Goal: Transaction & Acquisition: Purchase product/service

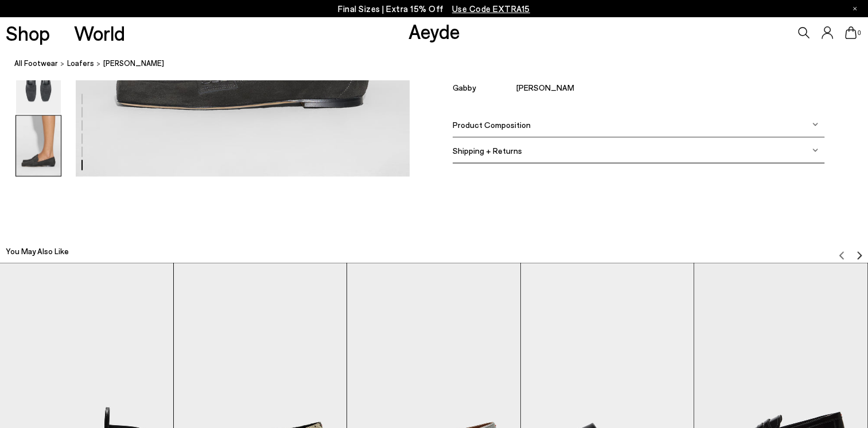
scroll to position [2352, 0]
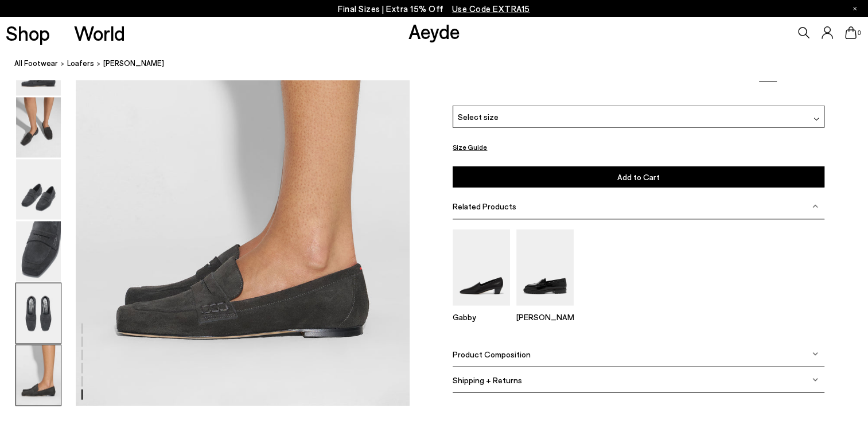
click at [30, 317] on img at bounding box center [38, 313] width 45 height 60
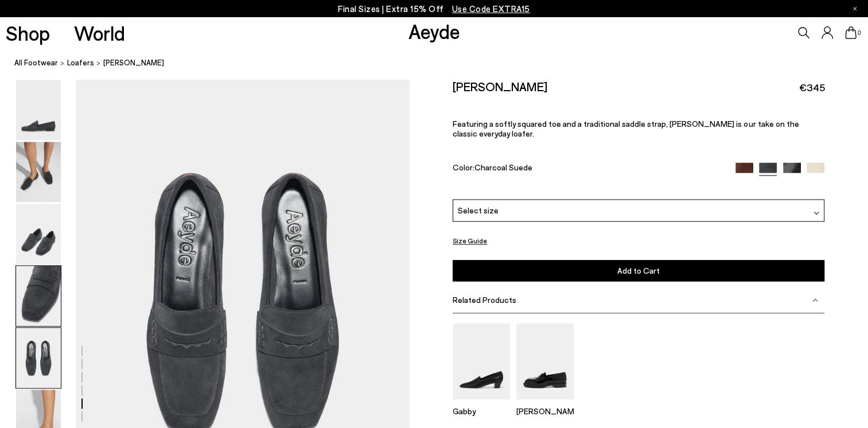
click at [45, 292] on img at bounding box center [38, 296] width 45 height 60
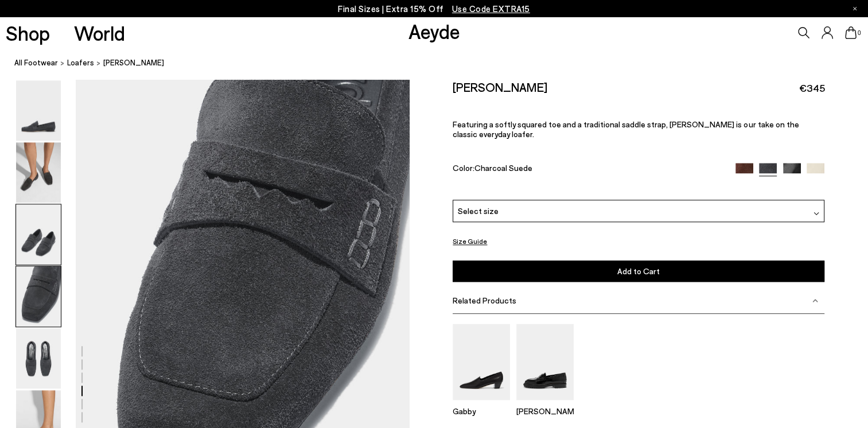
click at [44, 242] on img at bounding box center [38, 234] width 45 height 60
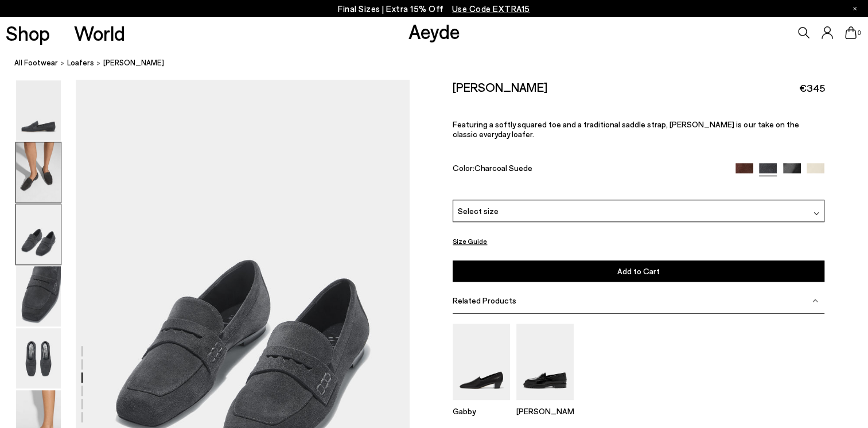
click at [49, 173] on img at bounding box center [38, 172] width 45 height 60
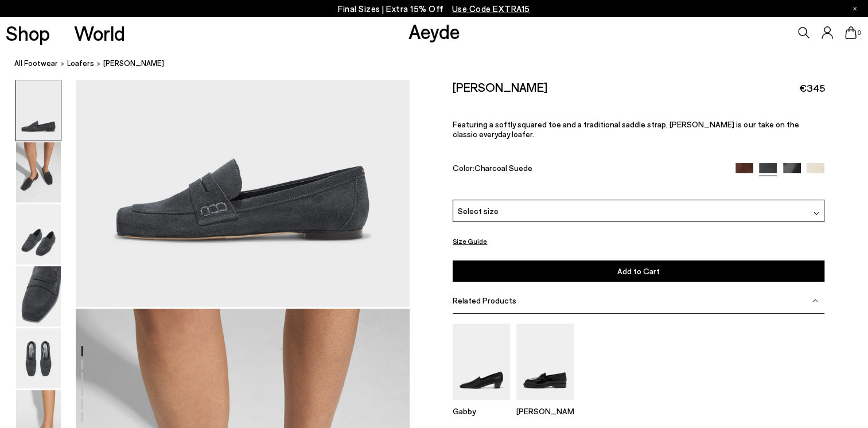
click at [39, 117] on img at bounding box center [38, 110] width 45 height 60
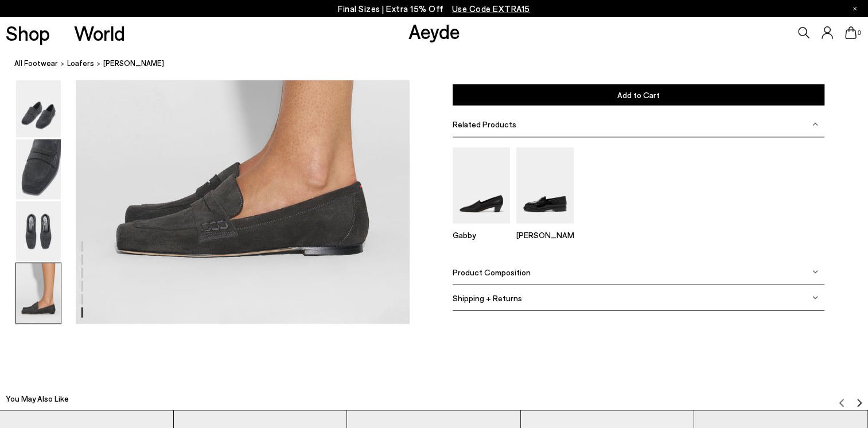
scroll to position [2293, 0]
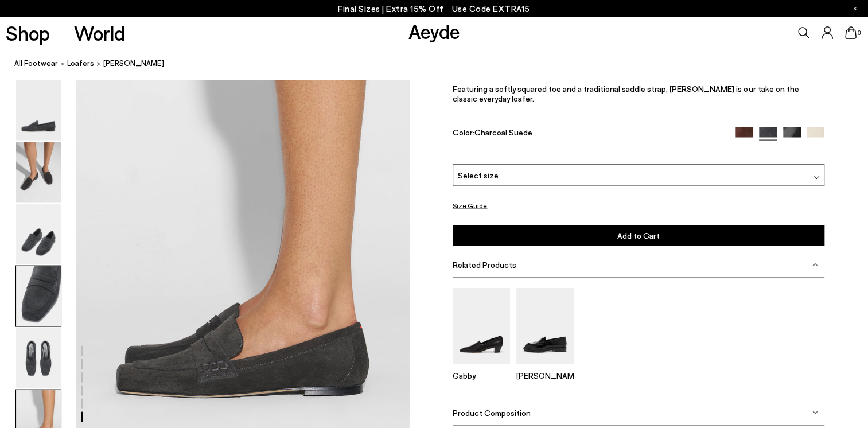
click at [32, 302] on img at bounding box center [38, 296] width 45 height 60
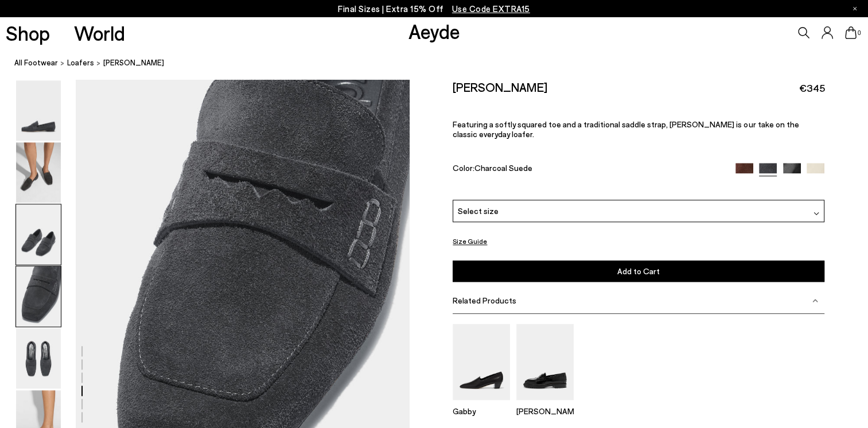
click at [34, 226] on img at bounding box center [38, 234] width 45 height 60
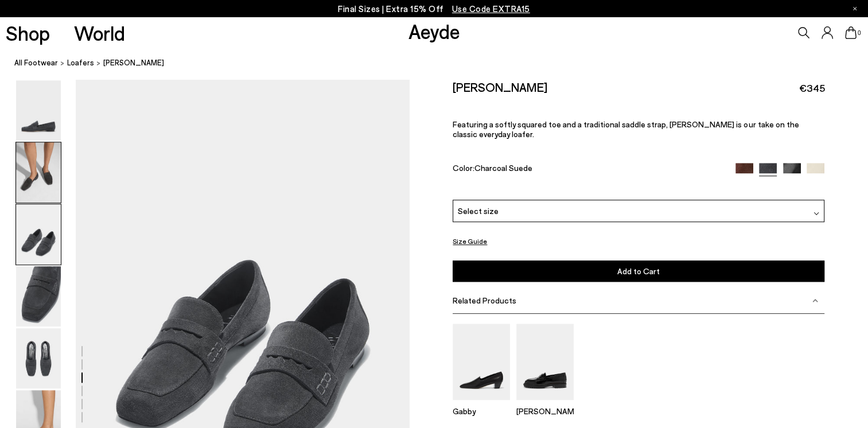
click at [29, 171] on img at bounding box center [38, 172] width 45 height 60
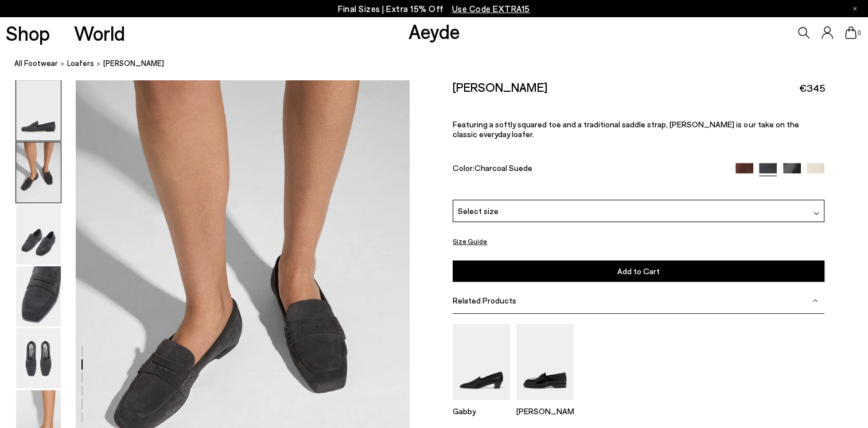
click at [41, 118] on img at bounding box center [38, 110] width 45 height 60
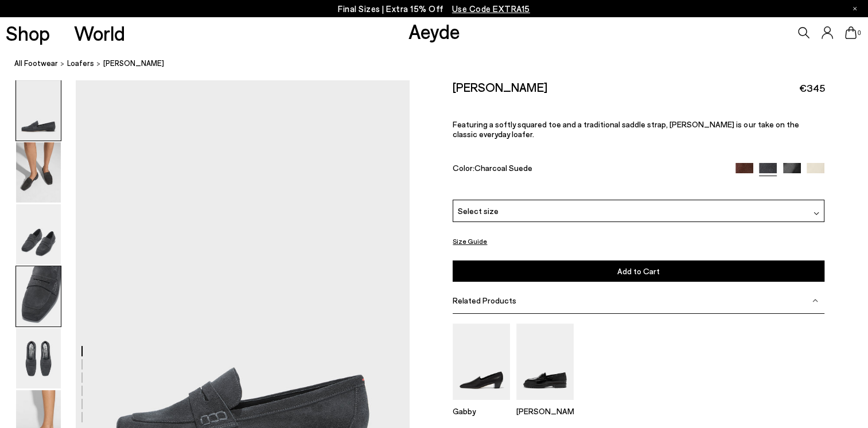
scroll to position [0, 0]
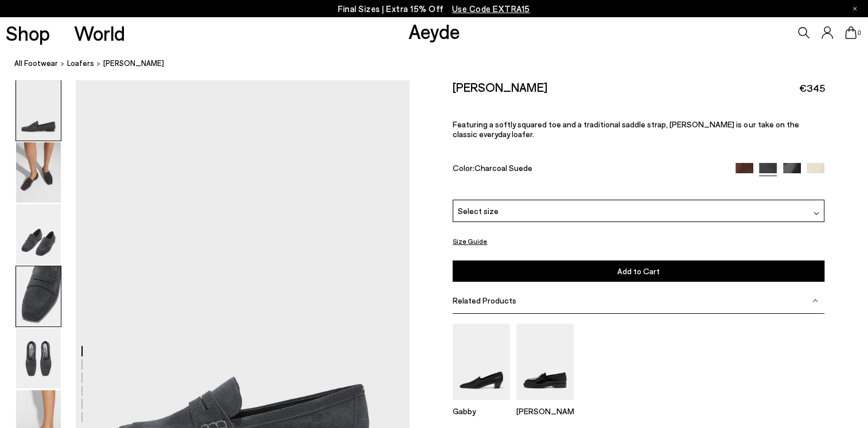
click at [39, 297] on img at bounding box center [38, 296] width 45 height 60
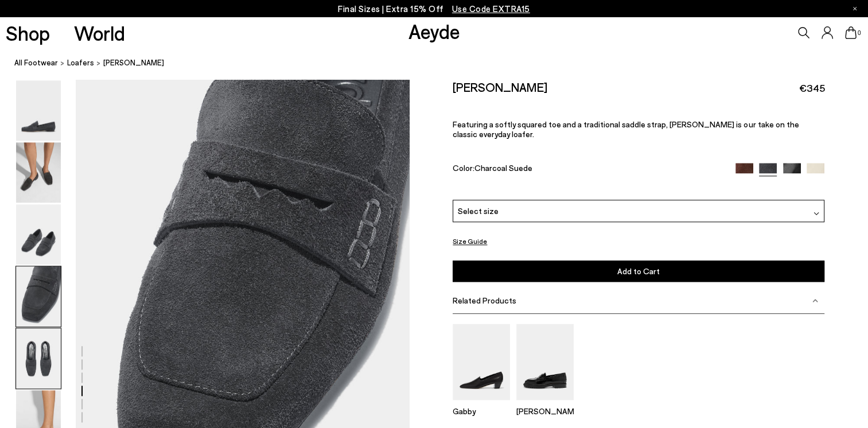
click at [45, 359] on img at bounding box center [38, 358] width 45 height 60
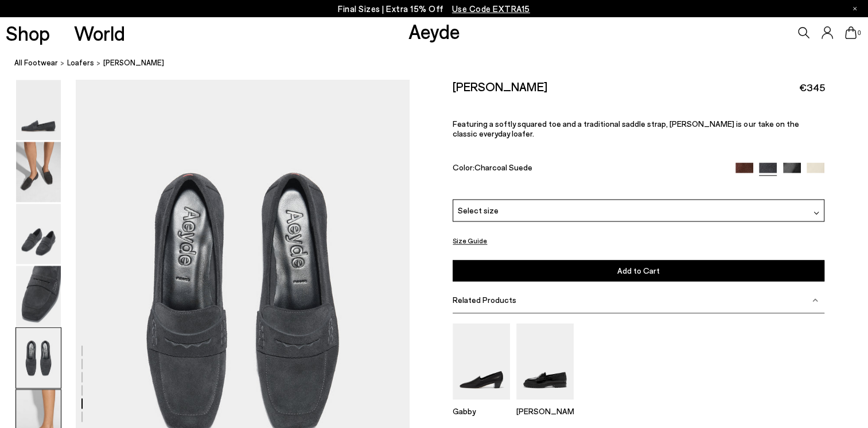
click at [46, 414] on img at bounding box center [38, 420] width 45 height 60
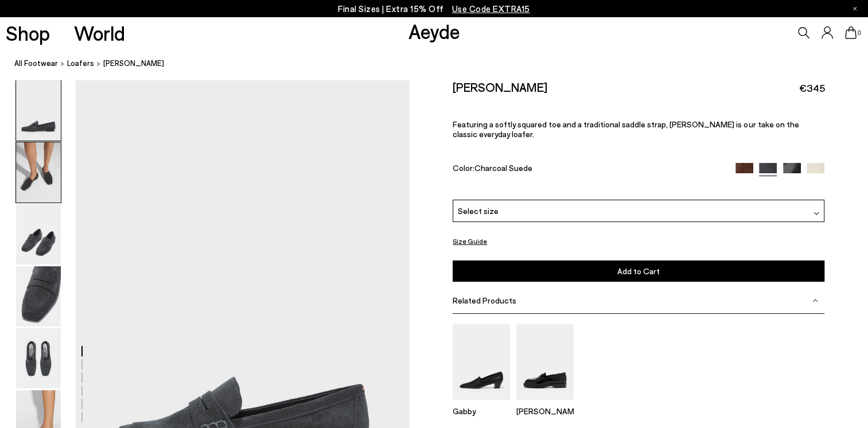
click at [54, 182] on img at bounding box center [38, 172] width 45 height 60
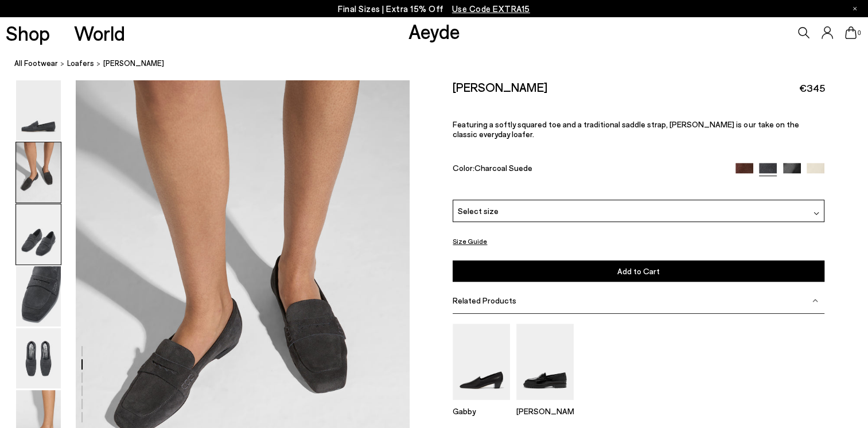
click at [43, 237] on img at bounding box center [38, 234] width 45 height 60
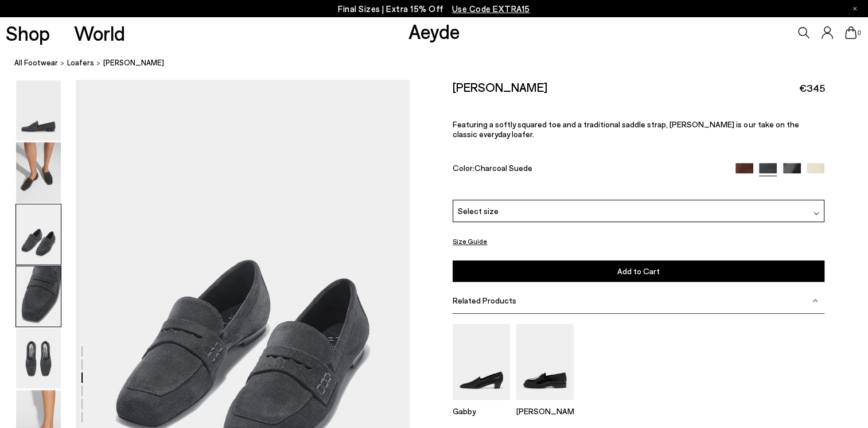
drag, startPoint x: 41, startPoint y: 288, endPoint x: 30, endPoint y: 311, distance: 26.2
click at [41, 289] on img at bounding box center [38, 296] width 45 height 60
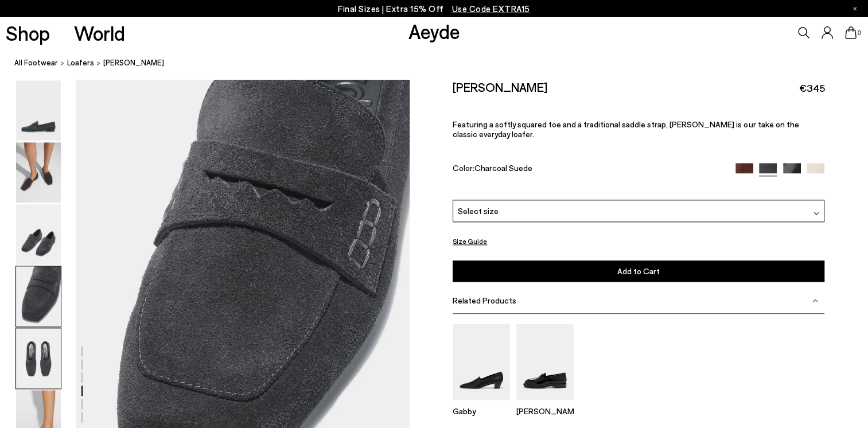
click at [39, 353] on img at bounding box center [38, 358] width 45 height 60
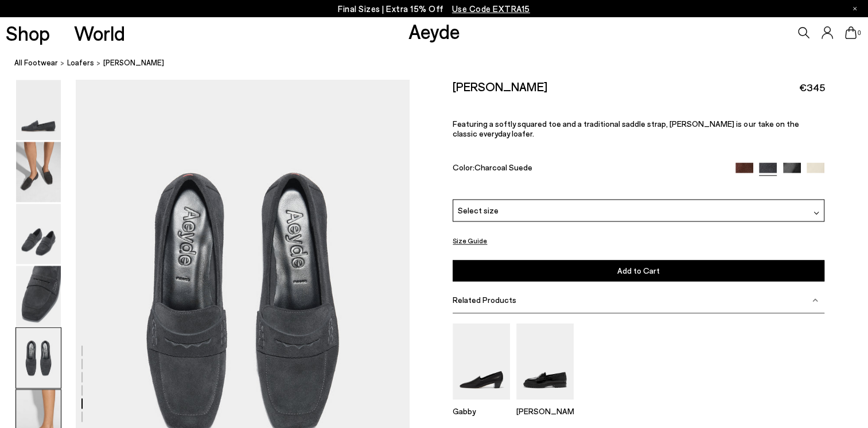
click at [44, 407] on img at bounding box center [38, 420] width 45 height 60
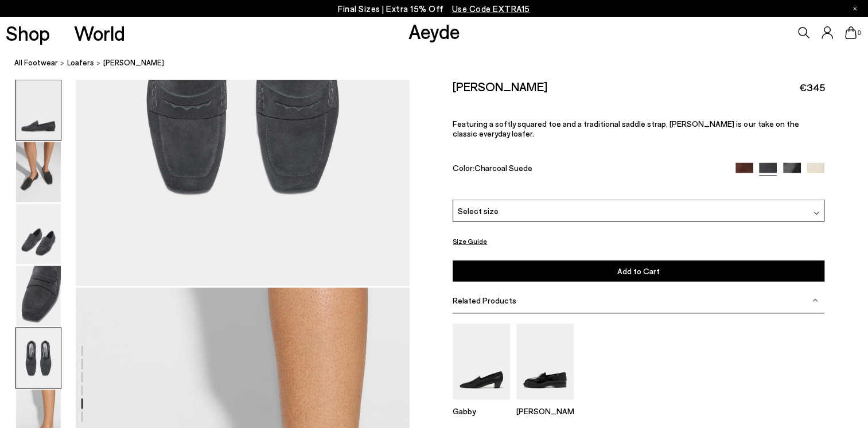
click at [37, 116] on img at bounding box center [38, 110] width 45 height 60
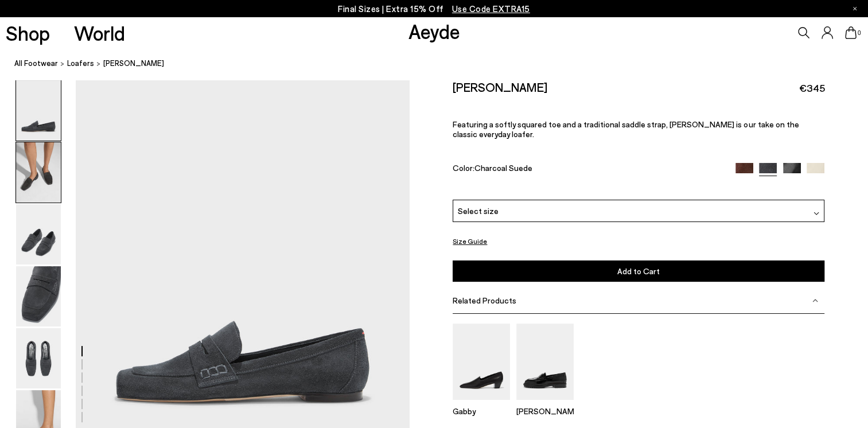
click at [46, 169] on img at bounding box center [38, 172] width 45 height 60
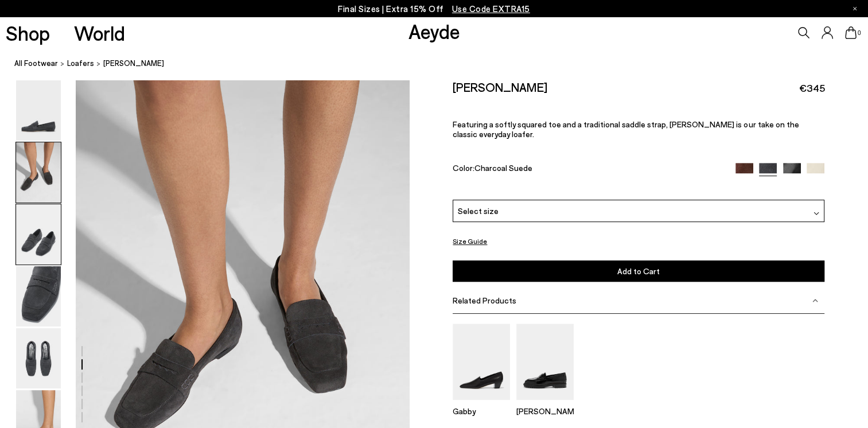
click at [44, 236] on img at bounding box center [38, 234] width 45 height 60
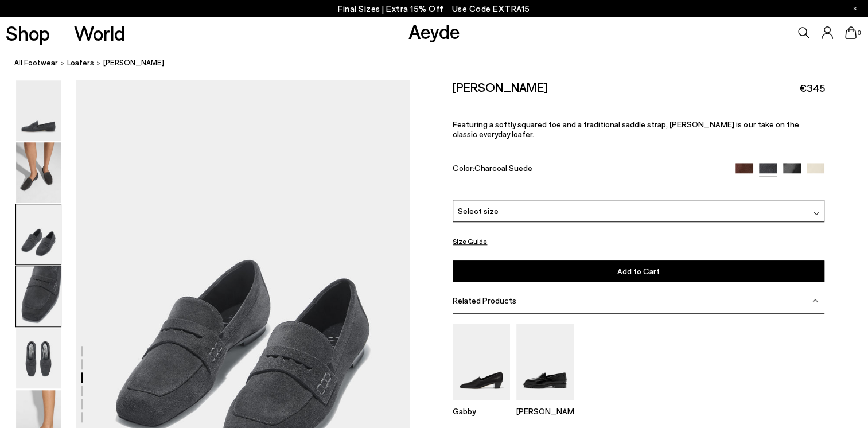
click at [42, 278] on img at bounding box center [38, 296] width 45 height 60
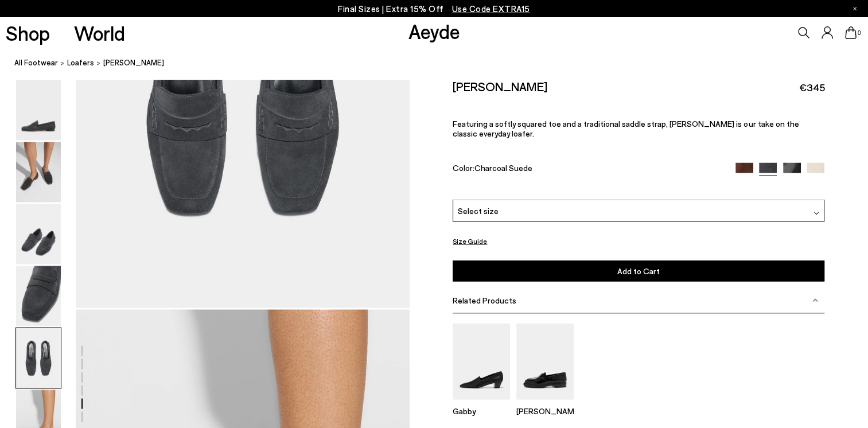
scroll to position [1742, 0]
